Goal: Information Seeking & Learning: Learn about a topic

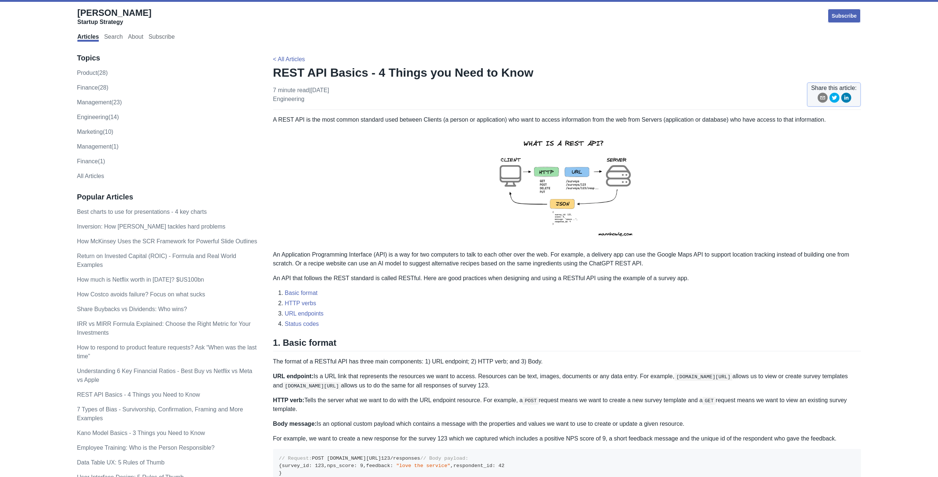
click at [576, 179] on img at bounding box center [566, 187] width 161 height 114
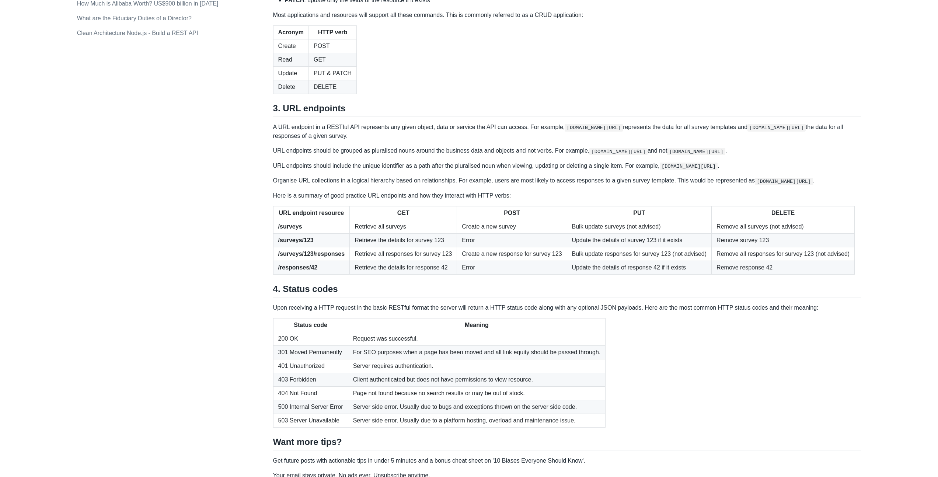
scroll to position [628, 0]
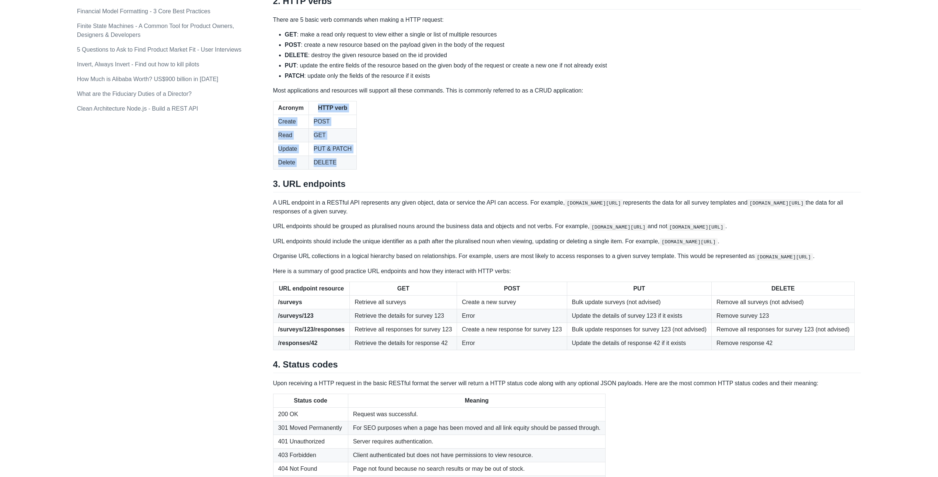
drag, startPoint x: 274, startPoint y: 230, endPoint x: 346, endPoint y: 279, distance: 87.4
click at [346, 169] on table "Acronym HTTP verb Create POST Read GET Update PUT & PATCH Delete DELETE" at bounding box center [567, 135] width 588 height 69
click at [345, 169] on td "DELETE" at bounding box center [332, 162] width 48 height 14
drag, startPoint x: 347, startPoint y: 276, endPoint x: 274, endPoint y: 235, distance: 83.5
click at [274, 169] on tbody "Create POST Read GET Update PUT & PATCH Delete DELETE" at bounding box center [314, 142] width 83 height 55
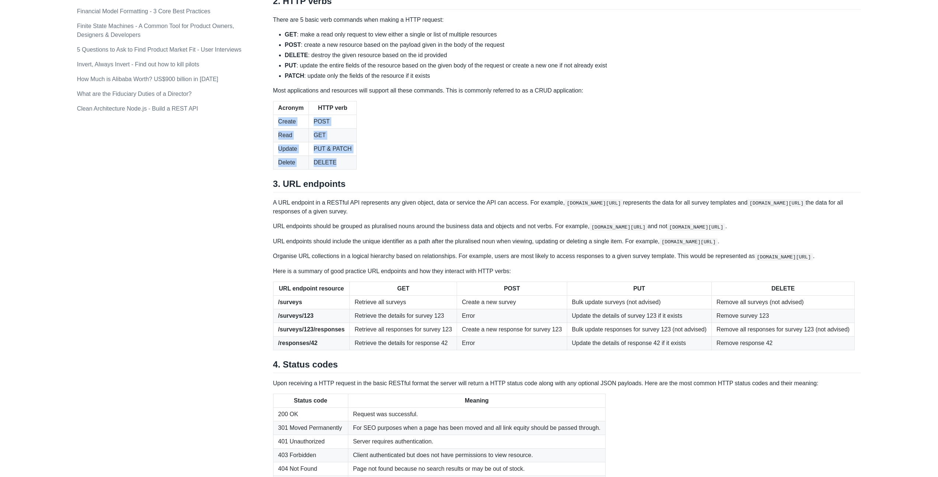
click at [274, 128] on td "Create" at bounding box center [290, 122] width 35 height 14
click at [276, 115] on th "Acronym" at bounding box center [290, 108] width 35 height 14
click at [321, 128] on td "POST" at bounding box center [332, 122] width 48 height 14
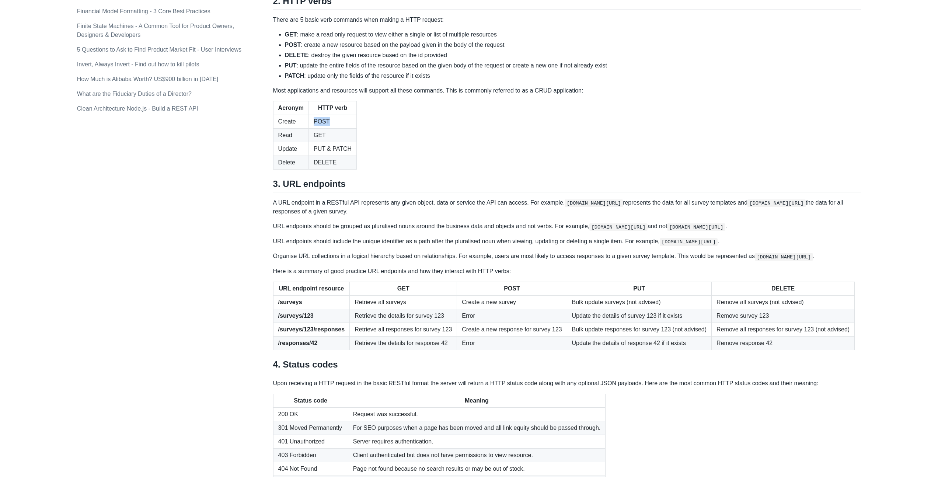
click at [321, 128] on td "POST" at bounding box center [332, 122] width 48 height 14
drag, startPoint x: 279, startPoint y: 238, endPoint x: 278, endPoint y: 245, distance: 7.4
click at [279, 128] on td "Create" at bounding box center [290, 122] width 35 height 14
click at [283, 128] on td "Create" at bounding box center [290, 122] width 35 height 14
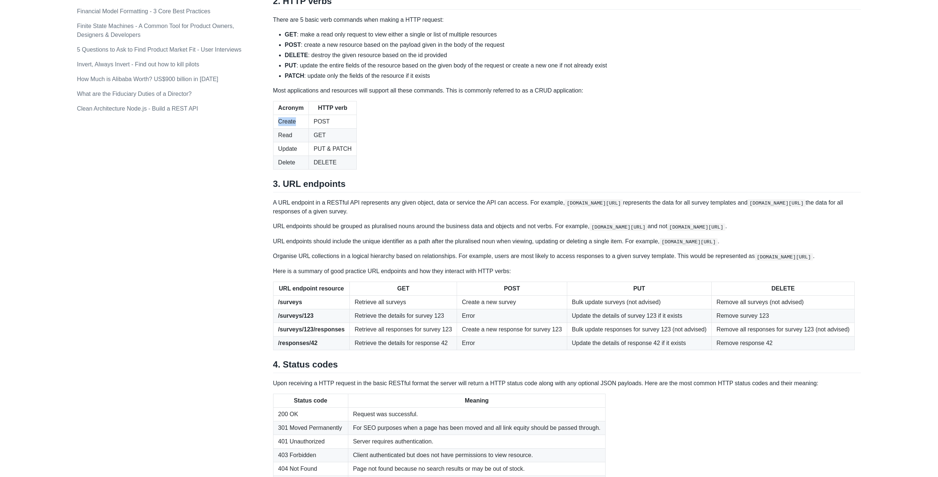
click at [283, 128] on td "Create" at bounding box center [290, 122] width 35 height 14
click at [314, 128] on td "POST" at bounding box center [332, 122] width 48 height 14
click at [318, 128] on td "POST" at bounding box center [332, 122] width 48 height 14
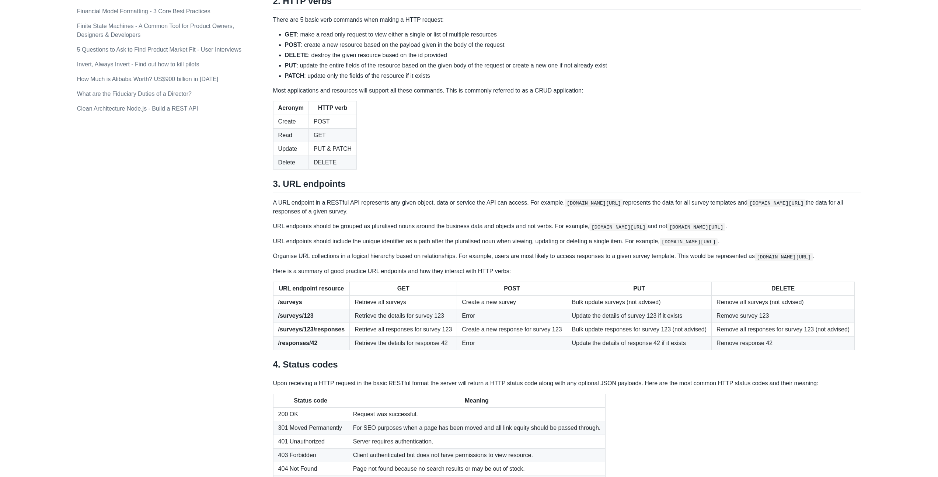
click at [319, 142] on td "GET" at bounding box center [332, 135] width 48 height 14
click at [292, 155] on td "Update" at bounding box center [290, 149] width 35 height 14
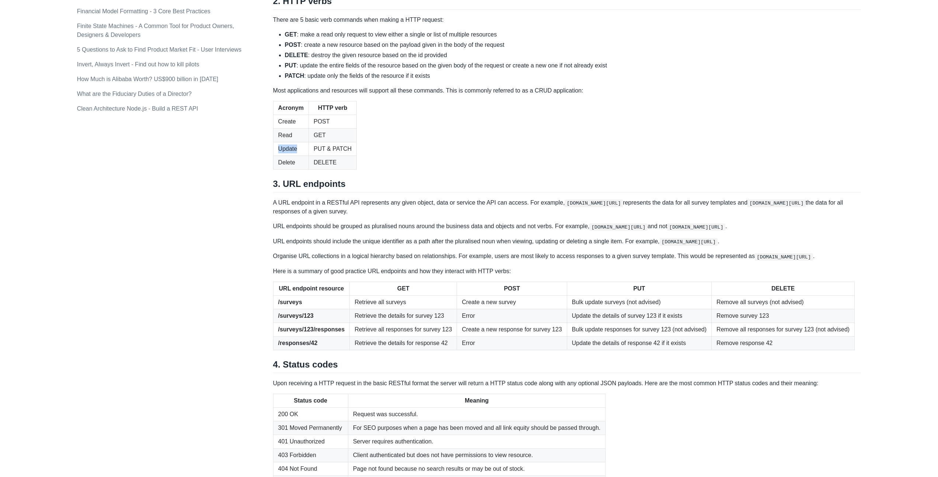
click at [292, 155] on td "Update" at bounding box center [290, 149] width 35 height 14
click at [316, 155] on td "PUT & PATCH" at bounding box center [332, 149] width 48 height 14
click at [338, 155] on td "PUT & PATCH" at bounding box center [332, 149] width 48 height 14
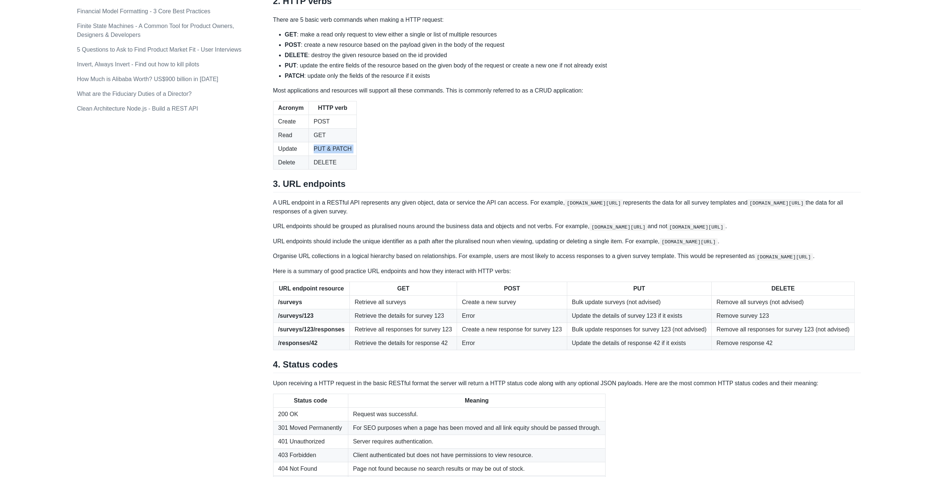
click at [338, 155] on td "PUT & PATCH" at bounding box center [332, 149] width 48 height 14
click at [315, 155] on td "PUT & PATCH" at bounding box center [332, 149] width 48 height 14
click at [294, 169] on td "Delete" at bounding box center [290, 162] width 35 height 14
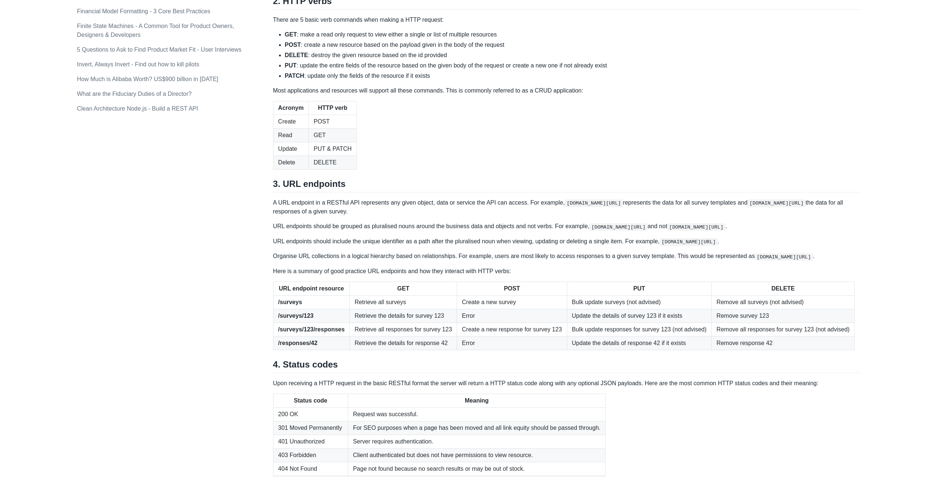
click at [326, 169] on td "DELETE" at bounding box center [332, 162] width 48 height 14
